Goal: Information Seeking & Learning: Understand process/instructions

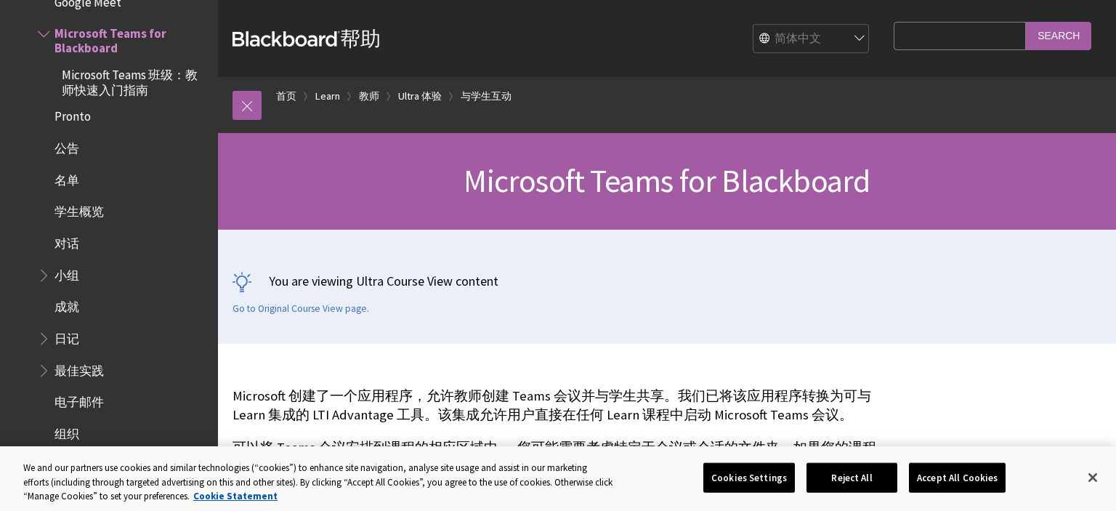
scroll to position [73, 0]
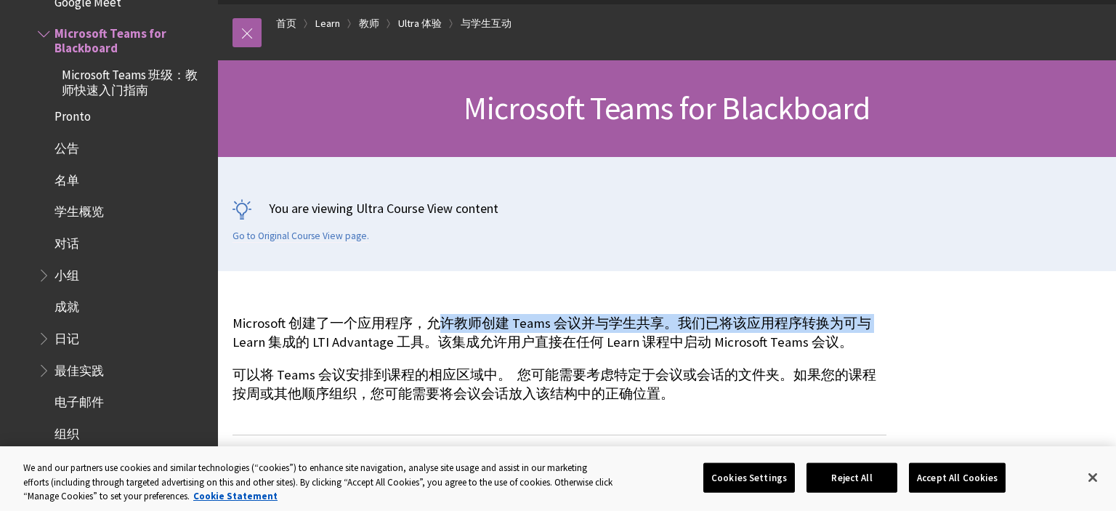
drag, startPoint x: 474, startPoint y: 330, endPoint x: 877, endPoint y: 334, distance: 403.9
click at [877, 334] on p "Microsoft 创建了一个应用程序，允许教师创建 Teams 会议并与学生共享。我们已将该应用程序转换为可与 Learn 集成的 LTI Advantag…" at bounding box center [559, 333] width 654 height 38
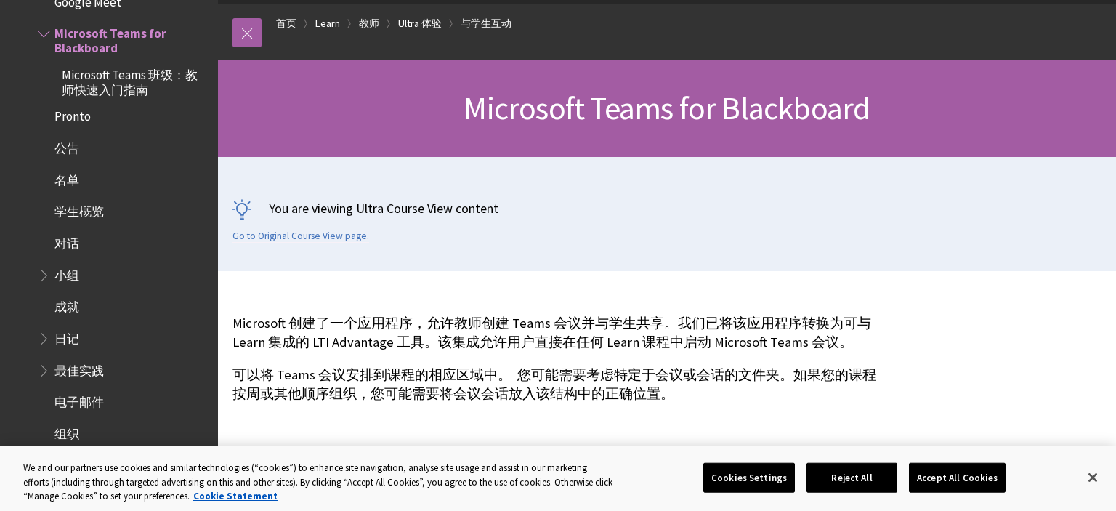
drag, startPoint x: 876, startPoint y: 334, endPoint x: 856, endPoint y: 331, distance: 20.5
click at [875, 334] on p "Microsoft 创建了一个应用程序，允许教师创建 Teams 会议并与学生共享。我们已将该应用程序转换为可与 Learn 集成的 LTI Advantag…" at bounding box center [559, 333] width 654 height 38
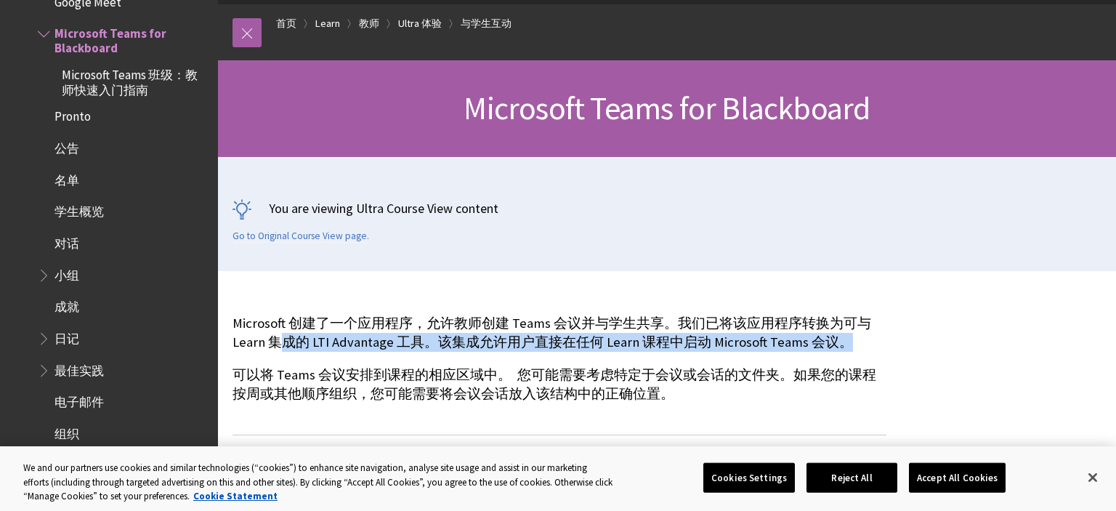
drag, startPoint x: 282, startPoint y: 347, endPoint x: 843, endPoint y: 353, distance: 561.5
click at [843, 352] on p "Microsoft 创建了一个应用程序，允许教师创建 Teams 会议并与学生共享。我们已将该应用程序转换为可与 Learn 集成的 LTI Advantag…" at bounding box center [559, 333] width 654 height 38
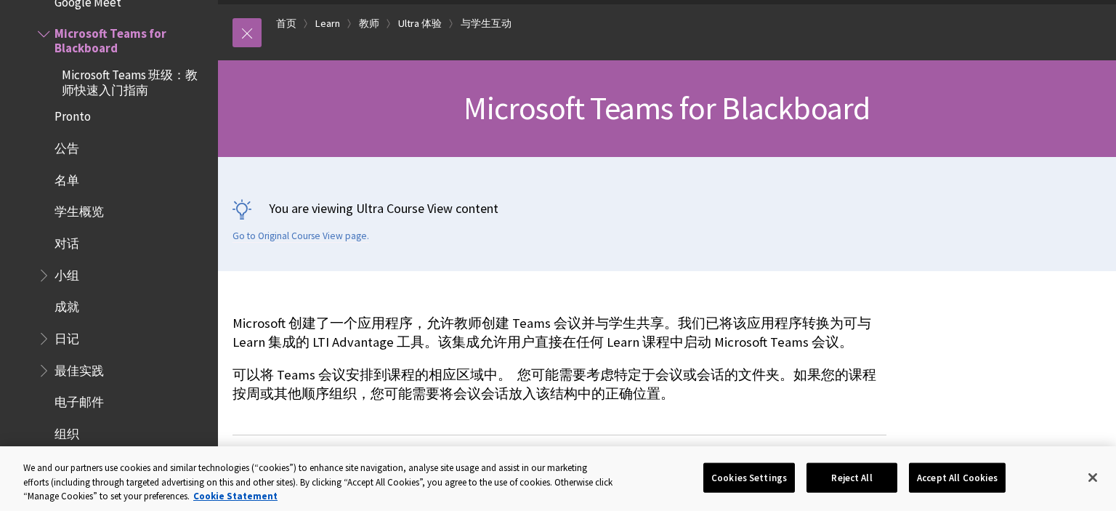
click at [832, 352] on p "Microsoft 创建了一个应用程序，允许教师创建 Teams 会议并与学生共享。我们已将该应用程序转换为可与 Learn 集成的 LTI Advantag…" at bounding box center [559, 333] width 654 height 38
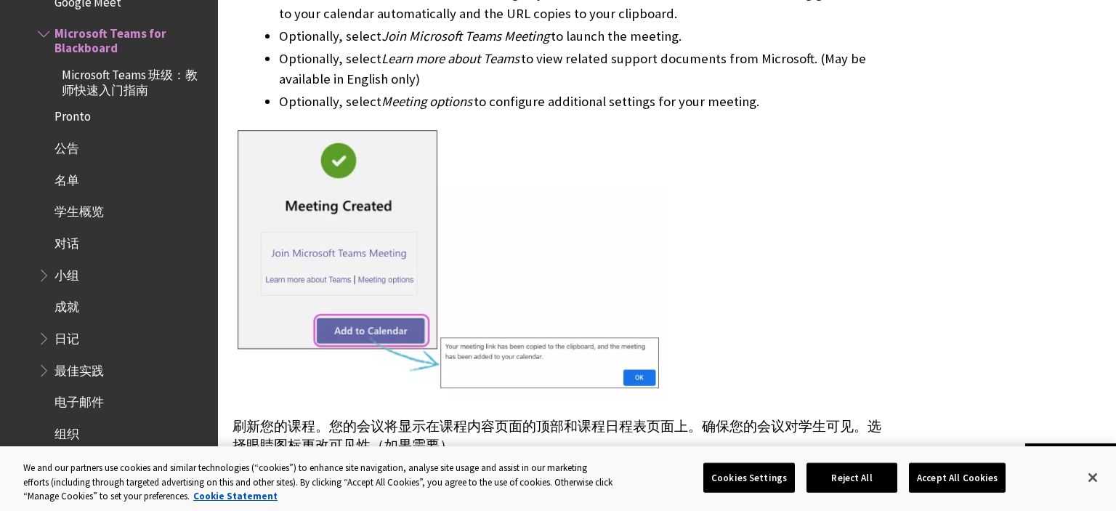
scroll to position [1244, 0]
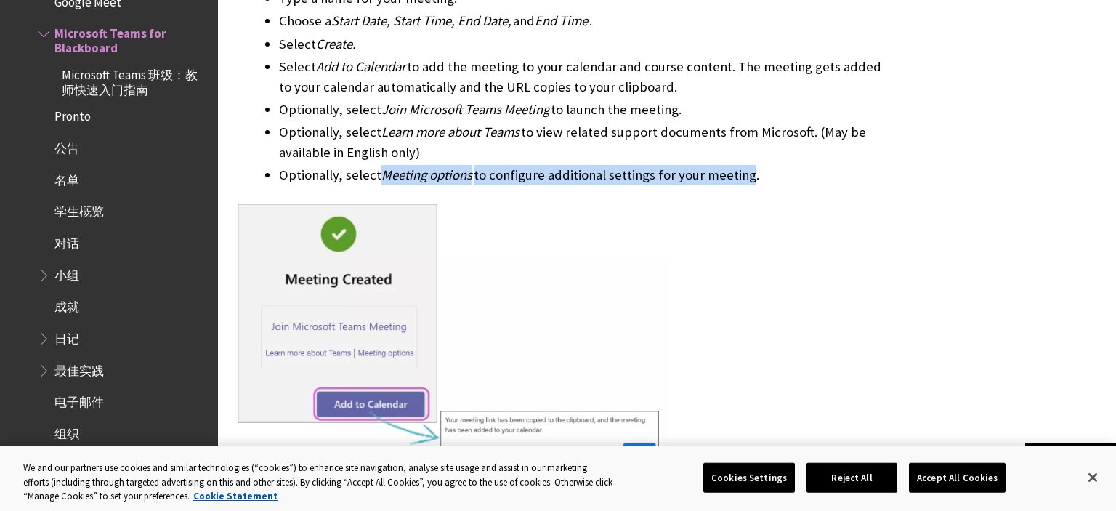
drag, startPoint x: 392, startPoint y: 176, endPoint x: 755, endPoint y: 174, distance: 363.2
click at [751, 176] on li "Optionally, select Meeting options to configure additional settings for your me…" at bounding box center [582, 175] width 607 height 20
click at [755, 174] on li "Optionally, select Meeting options to configure additional settings for your me…" at bounding box center [582, 175] width 607 height 20
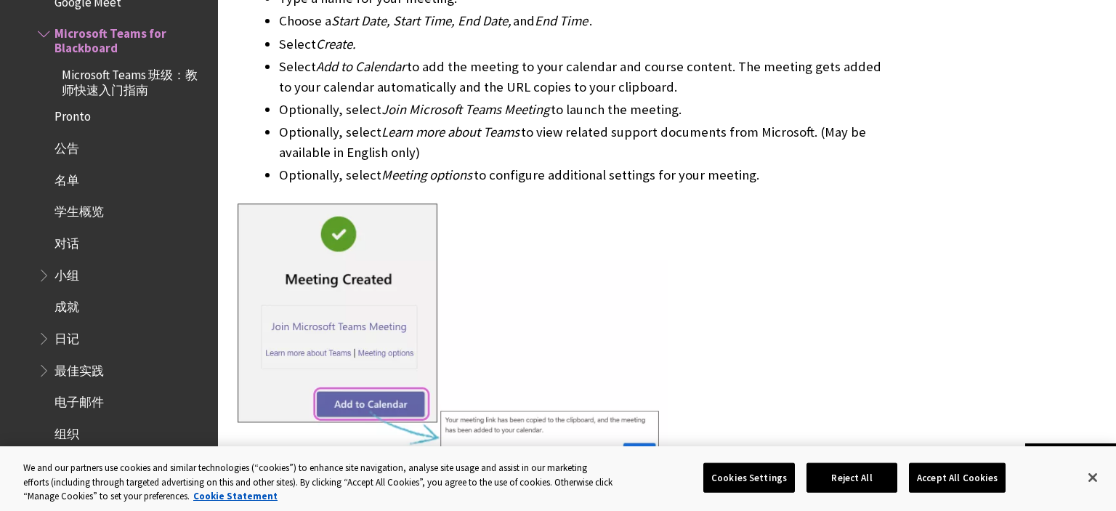
scroll to position [1610, 0]
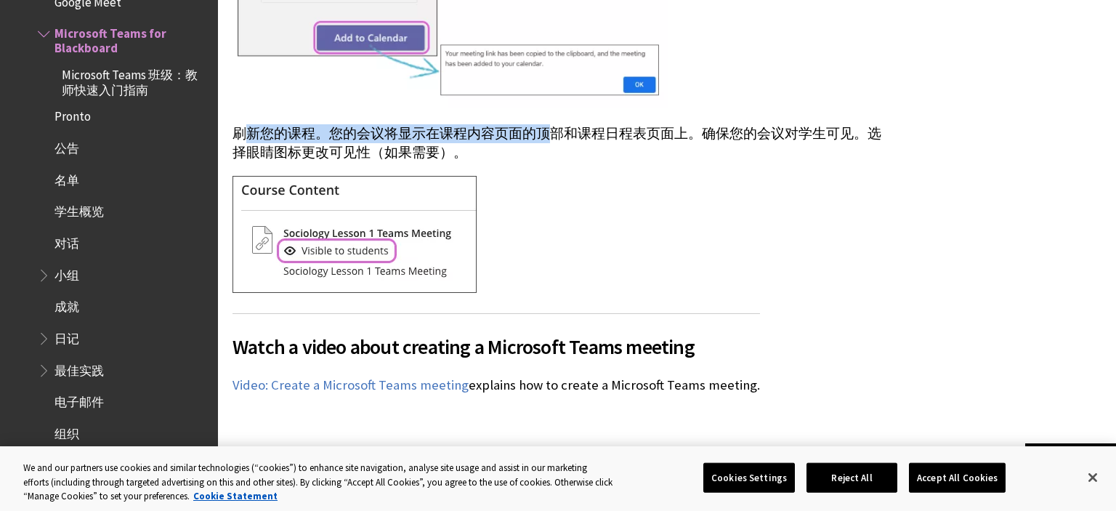
drag, startPoint x: 304, startPoint y: 142, endPoint x: 545, endPoint y: 142, distance: 241.1
click at [545, 142] on p "刷新您的课程。您的会议将显示在课程内容页面的顶部和课程日程表页面上。确保您的会议对学生可见。选择眼睛图标更改可见性（如果需要）。" at bounding box center [559, 143] width 654 height 38
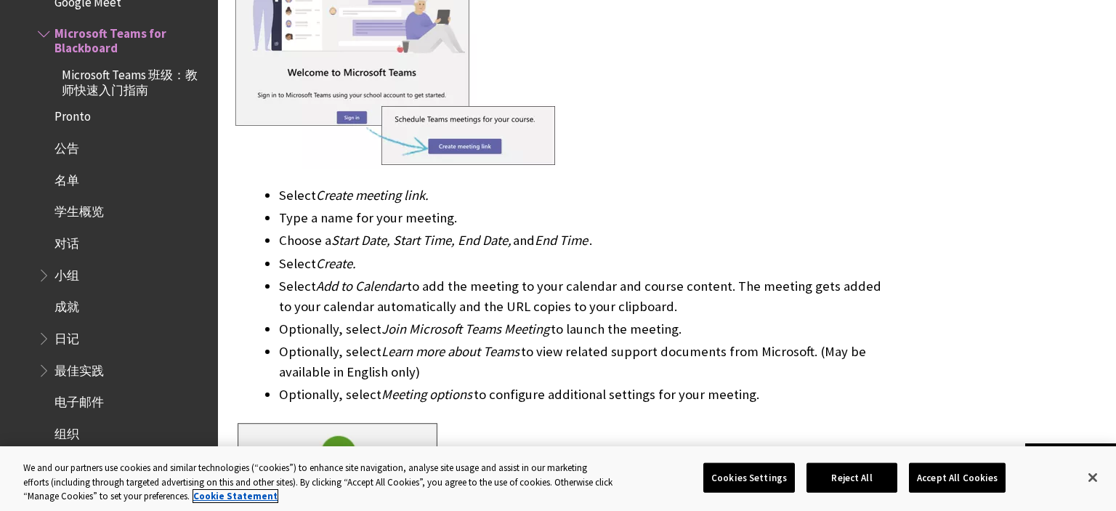
scroll to position [1464, 0]
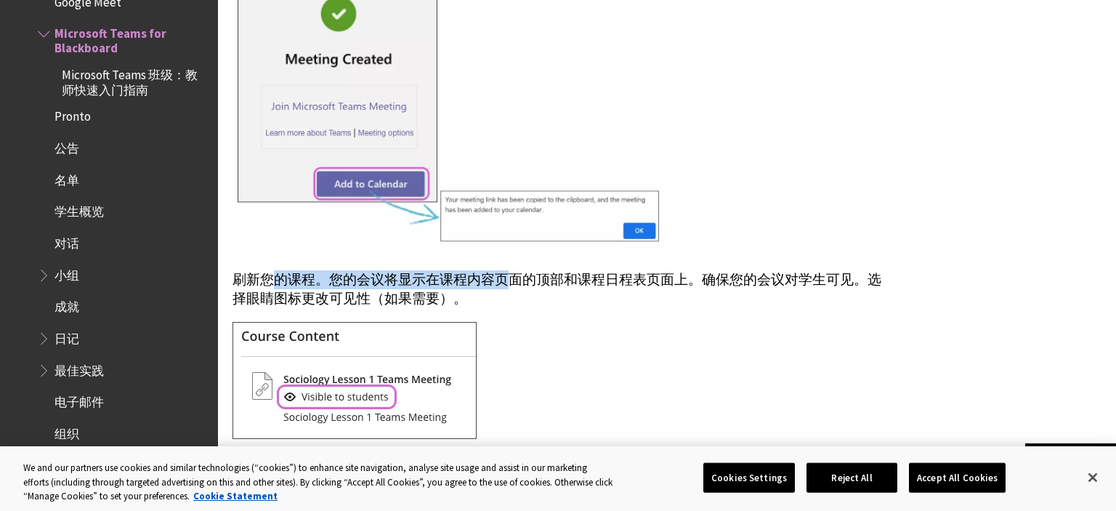
drag, startPoint x: 278, startPoint y: 282, endPoint x: 498, endPoint y: 280, distance: 219.4
click at [498, 280] on p "刷新您的课程。您的会议将显示在课程内容页面的顶部和课程日程表页面上。确保您的会议对学生可见。选择眼睛图标更改可见性（如果需要）。" at bounding box center [559, 289] width 654 height 38
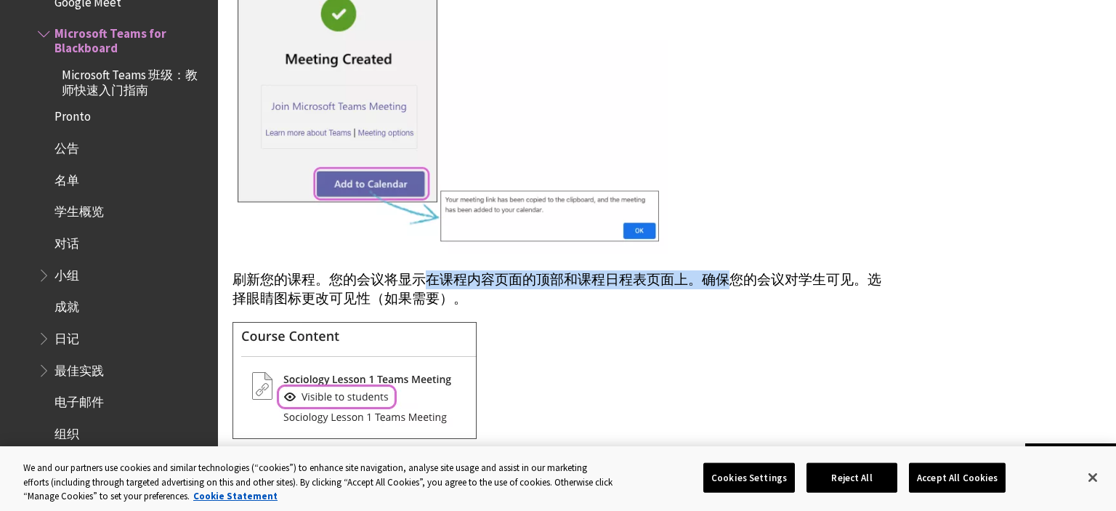
drag, startPoint x: 438, startPoint y: 274, endPoint x: 751, endPoint y: 280, distance: 313.1
click at [727, 267] on div "刷新您的课程。您的会议将显示在课程内容页面的顶部和课程日程表页面上。确保您的会议对学生可见。选择眼睛图标更改可见性（如果需要）。" at bounding box center [559, 348] width 654 height 185
click at [857, 482] on button "Reject All" at bounding box center [851, 477] width 91 height 31
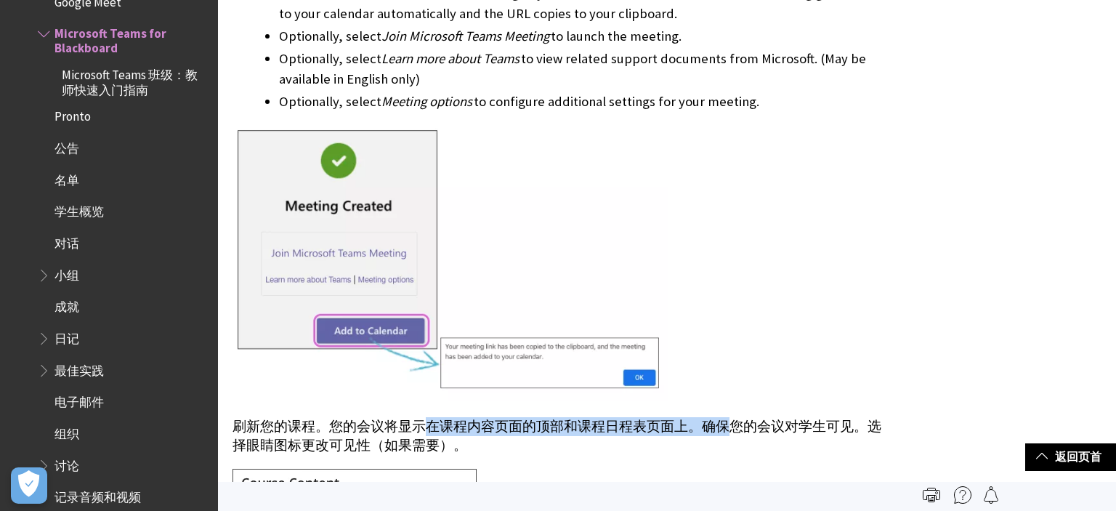
scroll to position [1391, 0]
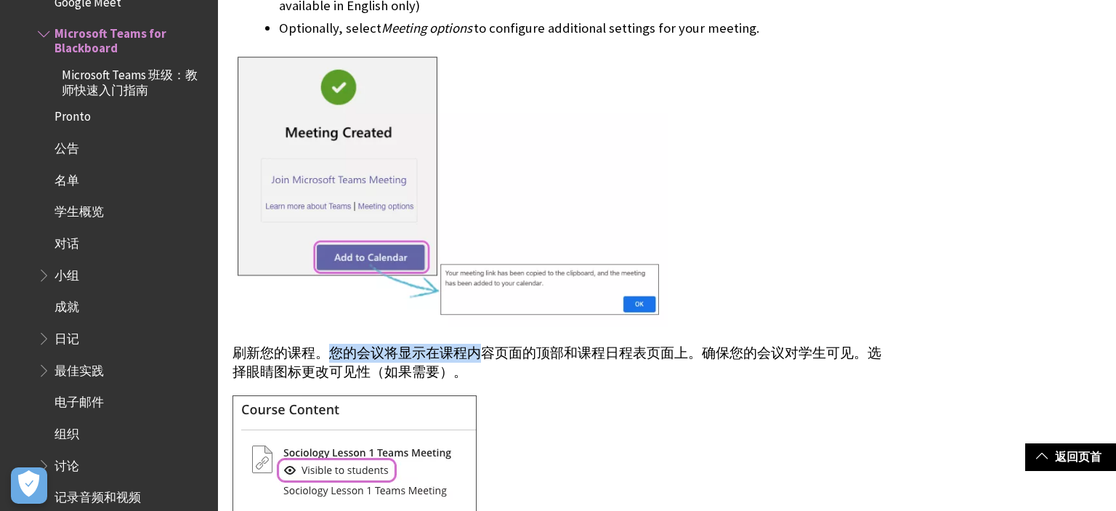
drag, startPoint x: 329, startPoint y: 356, endPoint x: 480, endPoint y: 354, distance: 151.1
click at [480, 354] on p "刷新您的课程。您的会议将显示在课程内容页面的顶部和课程日程表页面上。确保您的会议对学生可见。选择眼睛图标更改可见性（如果需要）。" at bounding box center [559, 363] width 654 height 38
drag, startPoint x: 439, startPoint y: 356, endPoint x: 522, endPoint y: 358, distance: 82.1
click at [522, 358] on p "刷新您的课程。您的会议将显示在课程内容页面的顶部和课程日程表页面上。确保您的会议对学生可见。选择眼睛图标更改可见性（如果需要）。" at bounding box center [559, 363] width 654 height 38
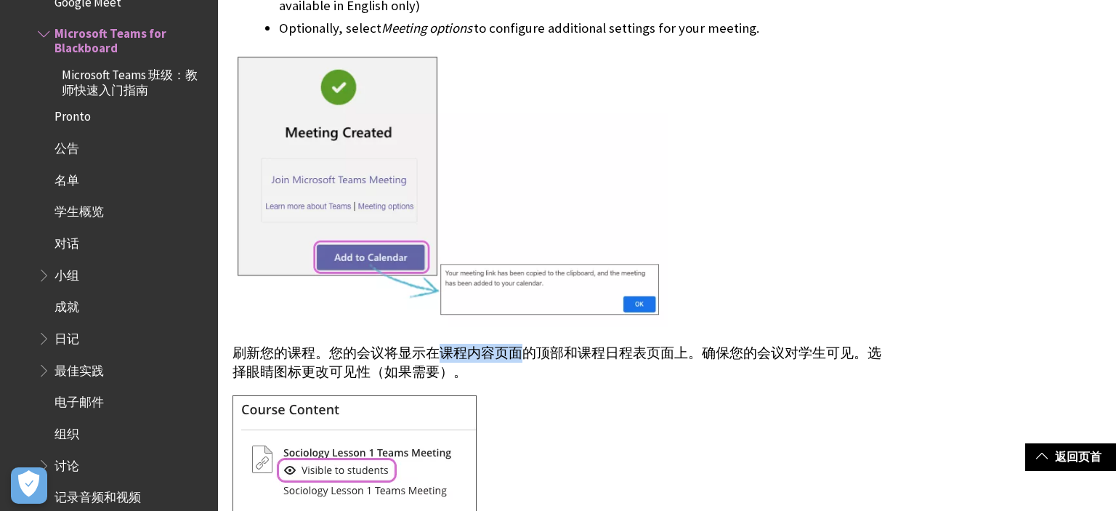
click at [522, 358] on p "刷新您的课程。您的会议将显示在课程内容页面的顶部和课程日程表页面上。确保您的会议对学生可见。选择眼睛图标更改可见性（如果需要）。" at bounding box center [559, 363] width 654 height 38
